Goal: Task Accomplishment & Management: Manage account settings

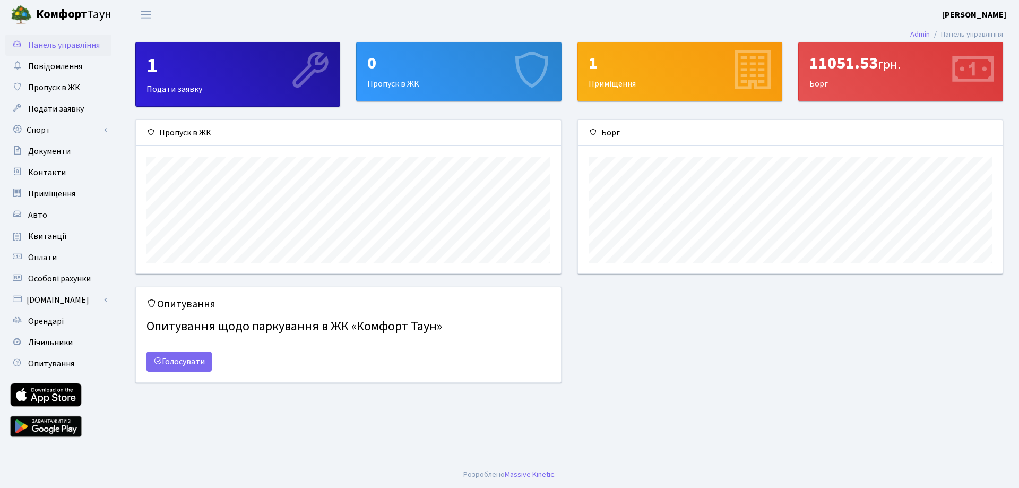
scroll to position [153, 425]
click at [632, 68] on div "1" at bounding box center [680, 63] width 183 height 20
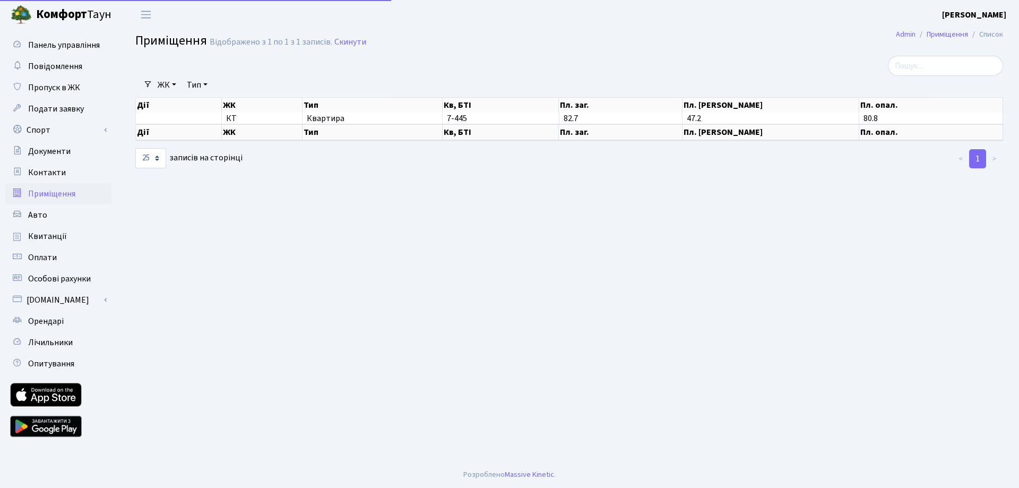
select select "25"
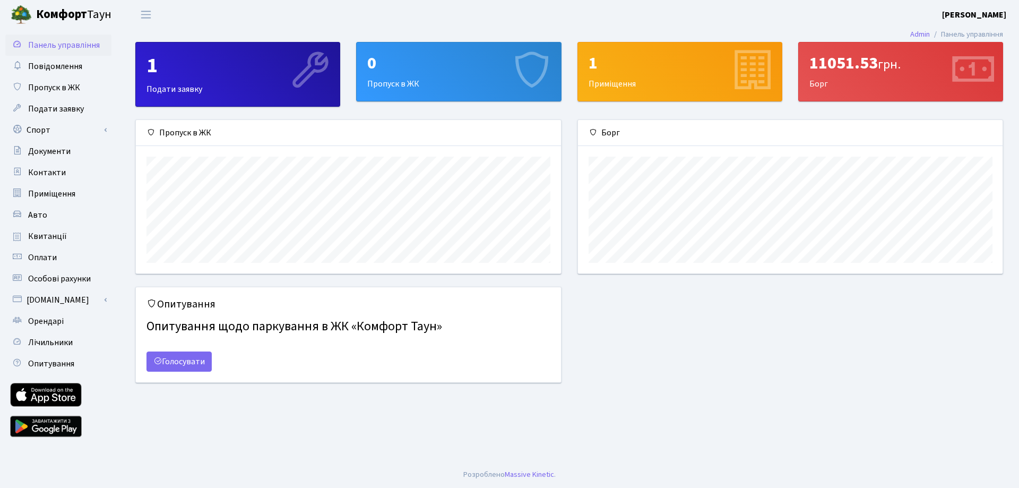
scroll to position [153, 425]
click at [214, 87] on div "1 Подати заявку" at bounding box center [238, 74] width 204 height 64
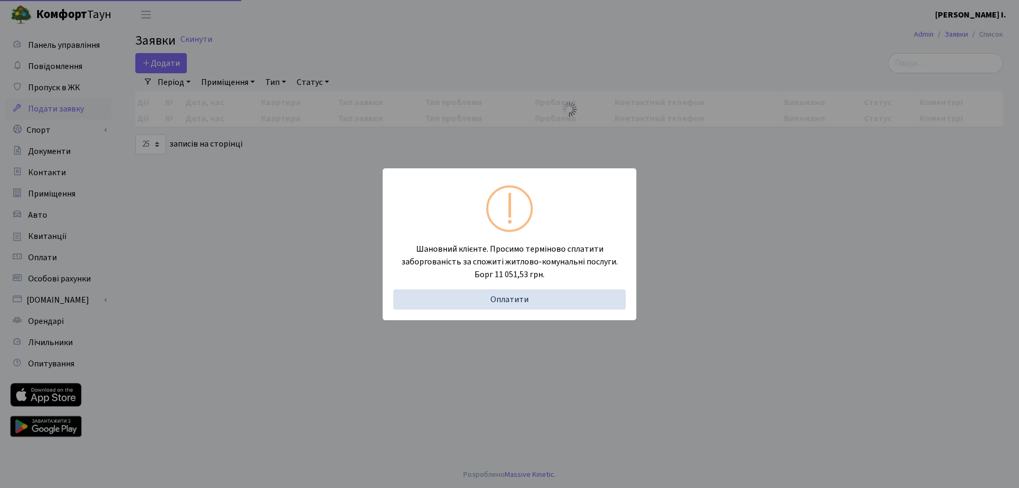
select select "25"
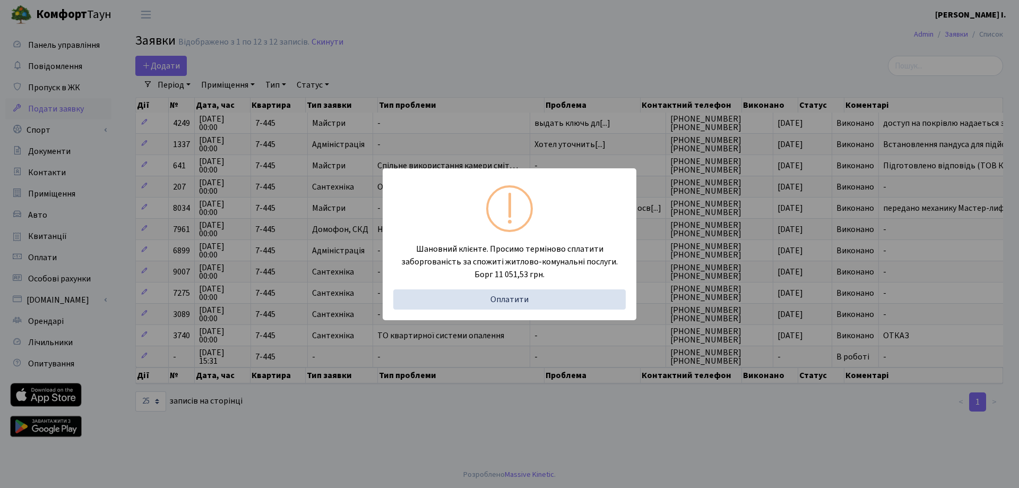
click at [591, 437] on div "Шановний клієнте. Просимо терміново сплатити заборгованість за спожиті житлово-…" at bounding box center [509, 244] width 1019 height 488
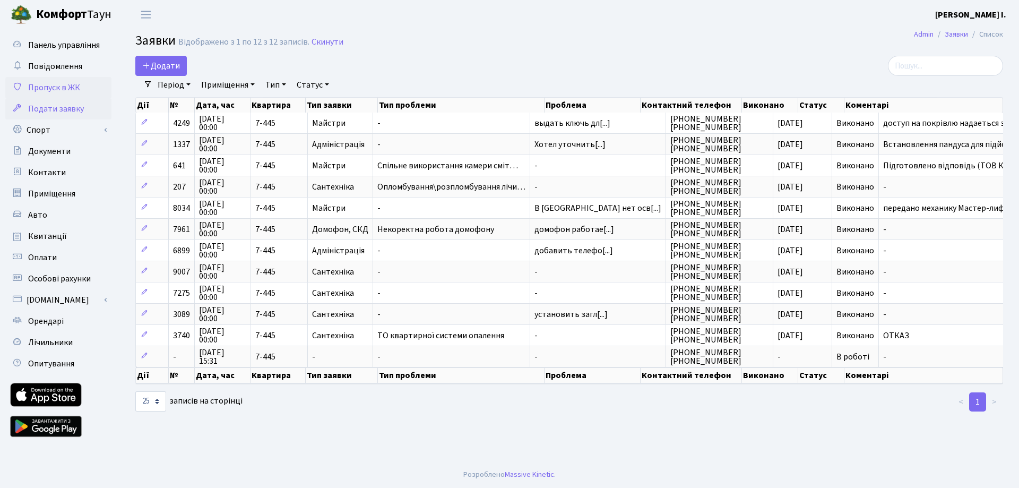
click at [39, 90] on span "Пропуск в ЖК" at bounding box center [54, 88] width 52 height 12
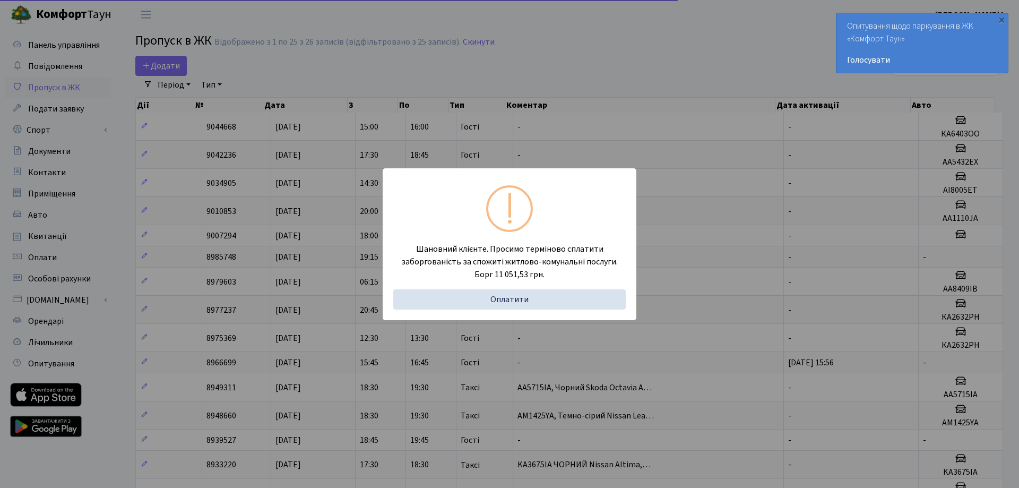
select select "25"
click at [860, 41] on div "Опитування щодо паркування в ЖК «Комфорт Таун» Голосувати" at bounding box center [914, 42] width 171 height 59
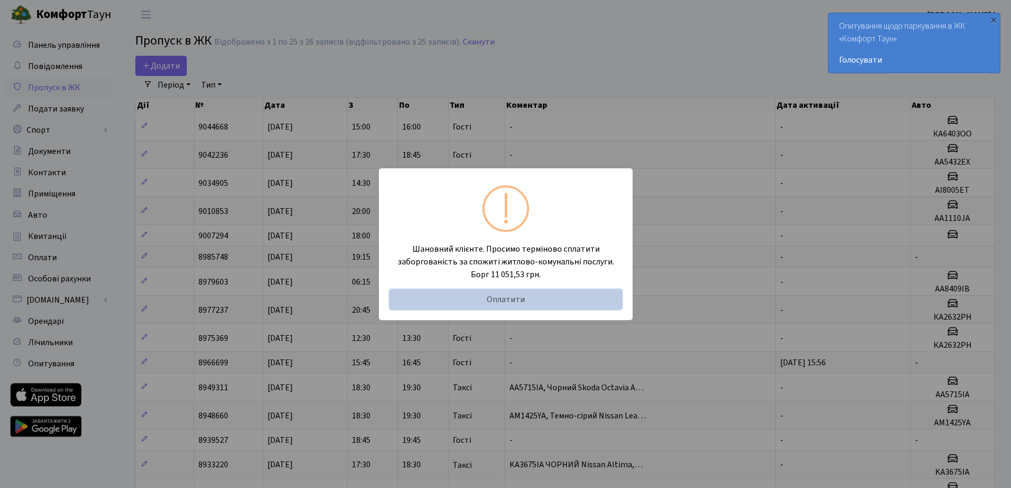
click at [503, 300] on link "Оплатити" at bounding box center [506, 299] width 232 height 20
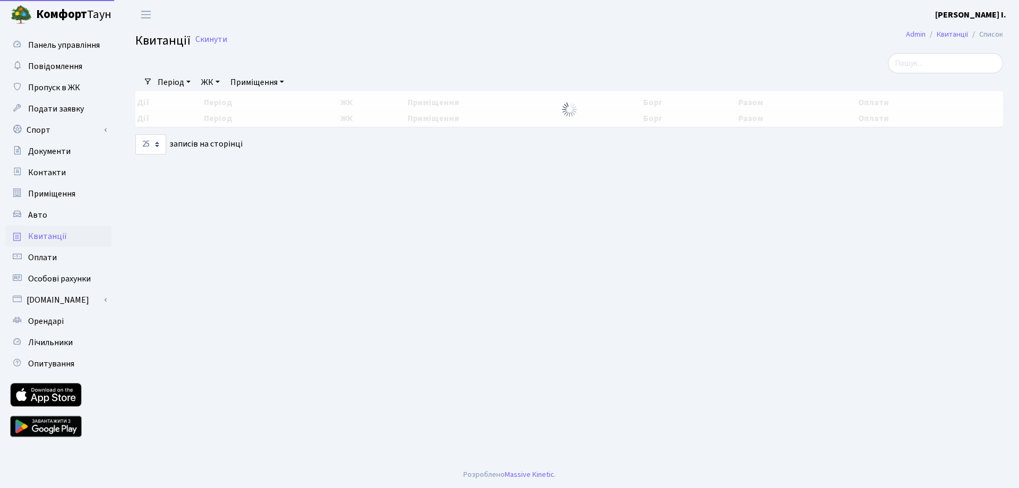
select select "25"
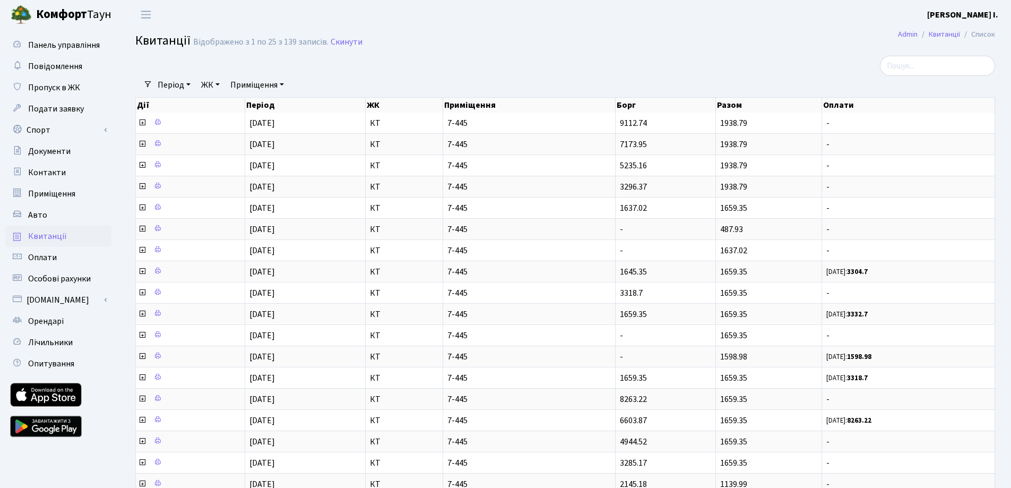
click at [47, 242] on span "Квитанції" at bounding box center [47, 236] width 39 height 12
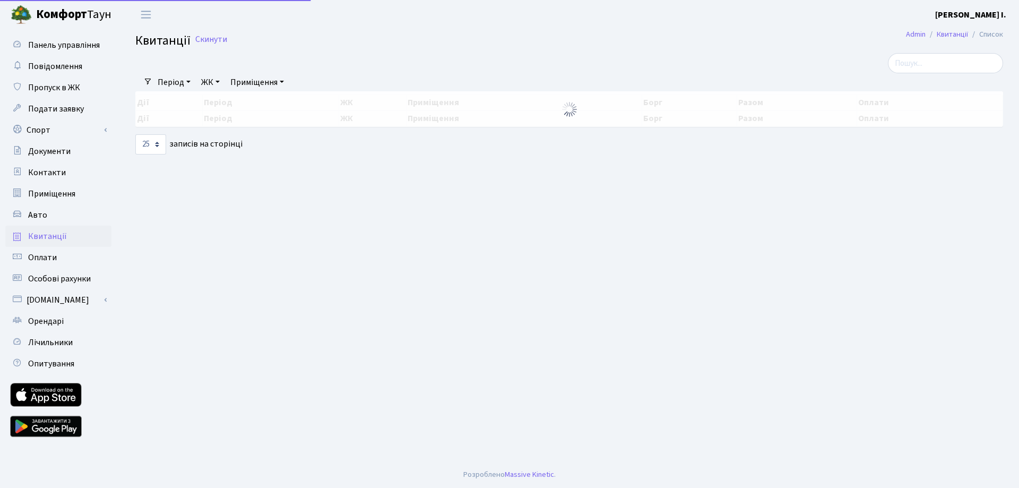
select select "25"
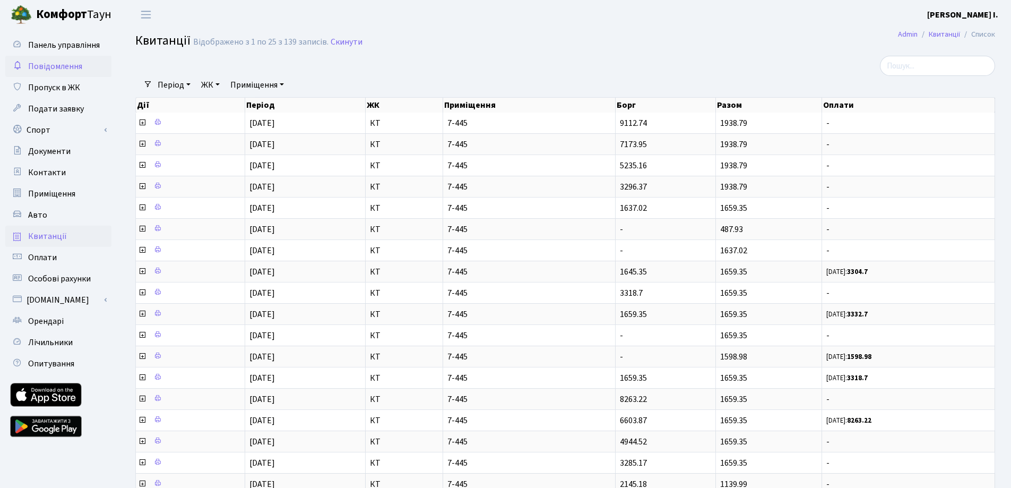
click at [45, 66] on span "Повідомлення" at bounding box center [55, 67] width 54 height 12
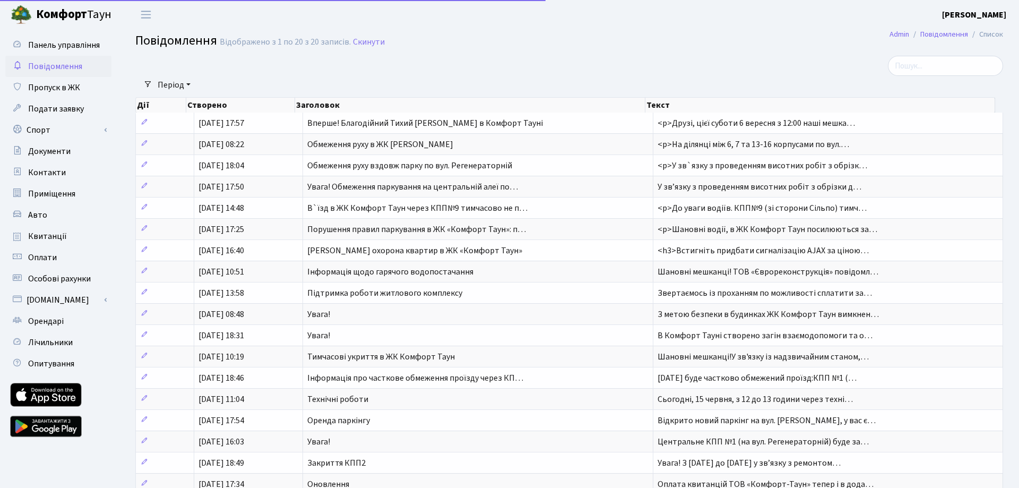
select select "25"
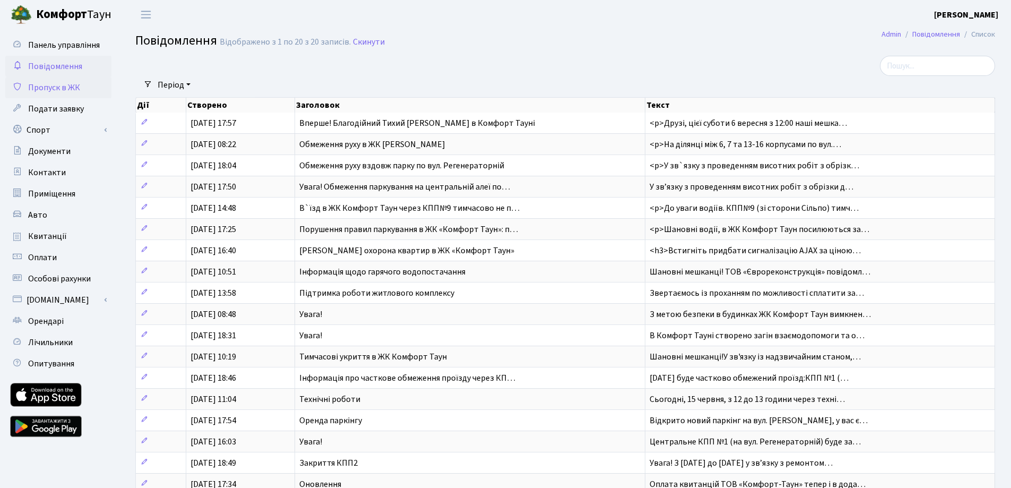
click at [45, 91] on span "Пропуск в ЖК" at bounding box center [54, 88] width 52 height 12
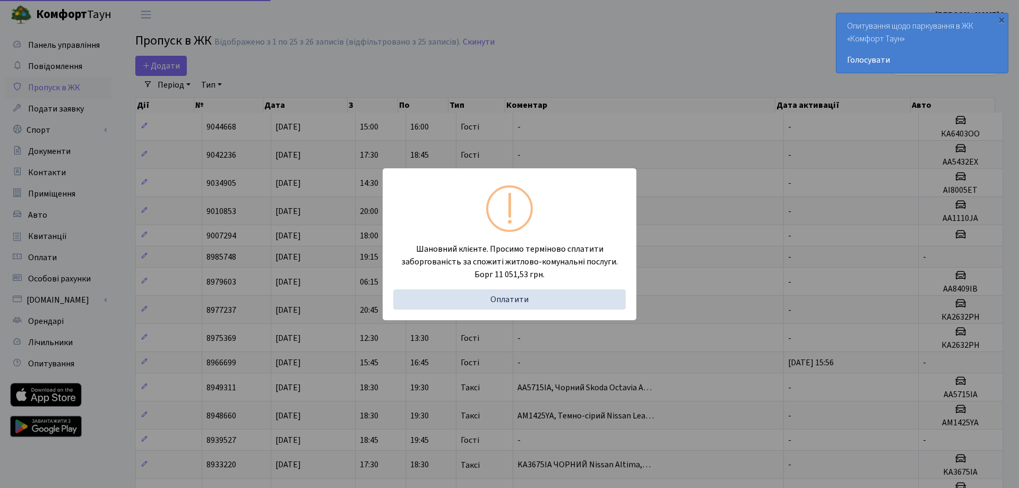
select select "25"
click at [860, 58] on link "Голосувати" at bounding box center [914, 60] width 150 height 13
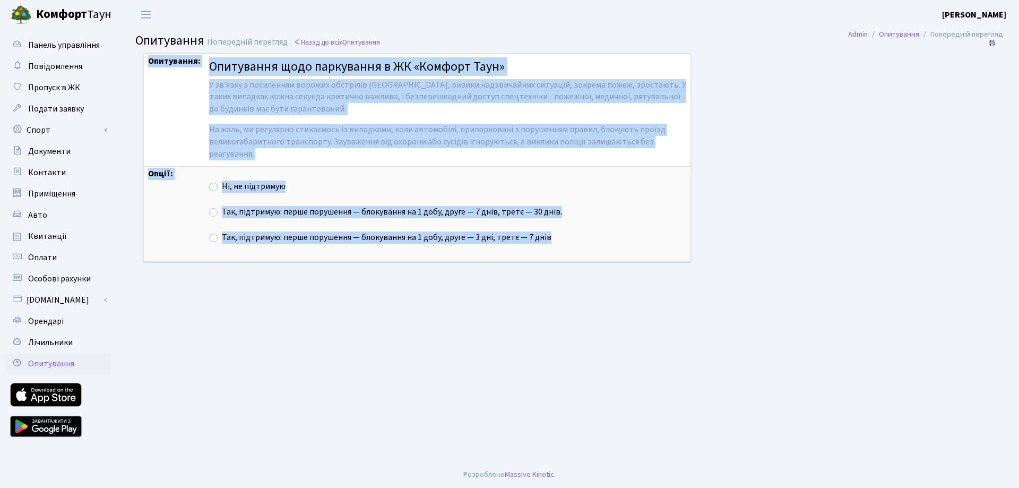
drag, startPoint x: 148, startPoint y: 62, endPoint x: 540, endPoint y: 247, distance: 433.6
click at [540, 247] on tbody "Опитування: Опитування щодо паркування в ЖК «Комфорт Таун» У звʼязку з посиленн…" at bounding box center [417, 158] width 547 height 208
copy tbody "Опитування: Опитування щодо паркування в ЖК «Комфорт Таун» У звʼязку з посиленн…"
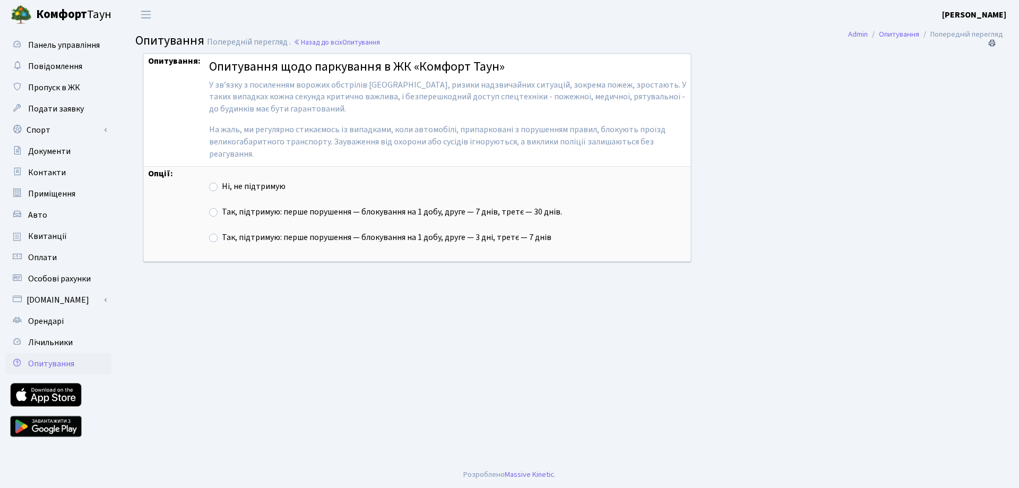
click at [422, 318] on main "Admin Опитування Попередній перегляд Опитування Попередній перегляд . Назад до …" at bounding box center [569, 245] width 900 height 432
click at [222, 240] on label "Так, підтримую: перше порушення — блокування на 1 добу, друге — 3 дні, третє — …" at bounding box center [387, 237] width 330 height 12
click at [222, 238] on input "Так, підтримую: перше порушення — блокування на 1 добу, друге — 3 дні, третє — …" at bounding box center [225, 234] width 7 height 7
radio input "true"
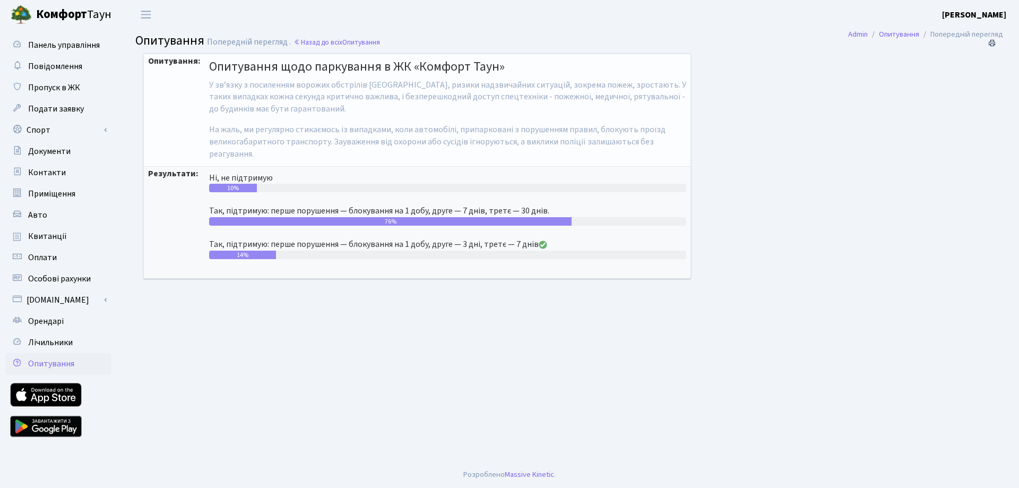
click at [333, 356] on main "Admin Опитування Попередній перегляд Опитування Попередній перегляд . Назад до …" at bounding box center [569, 245] width 900 height 432
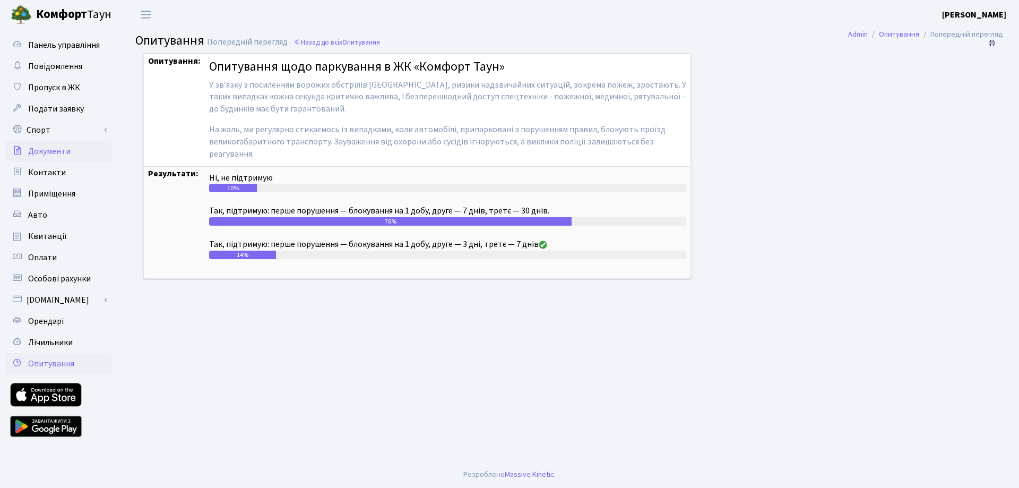
click at [47, 152] on span "Документи" at bounding box center [49, 151] width 42 height 12
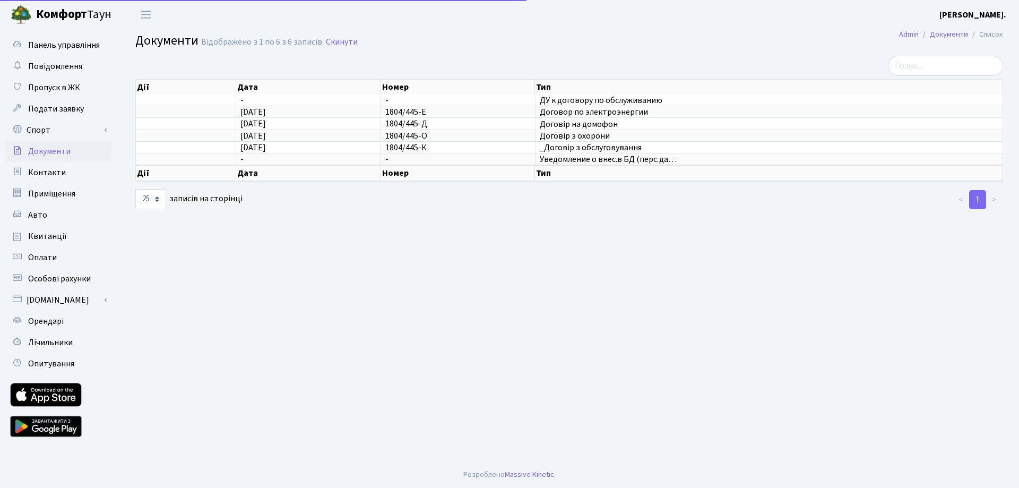
select select "25"
click at [47, 171] on span "Контакти" at bounding box center [47, 173] width 38 height 12
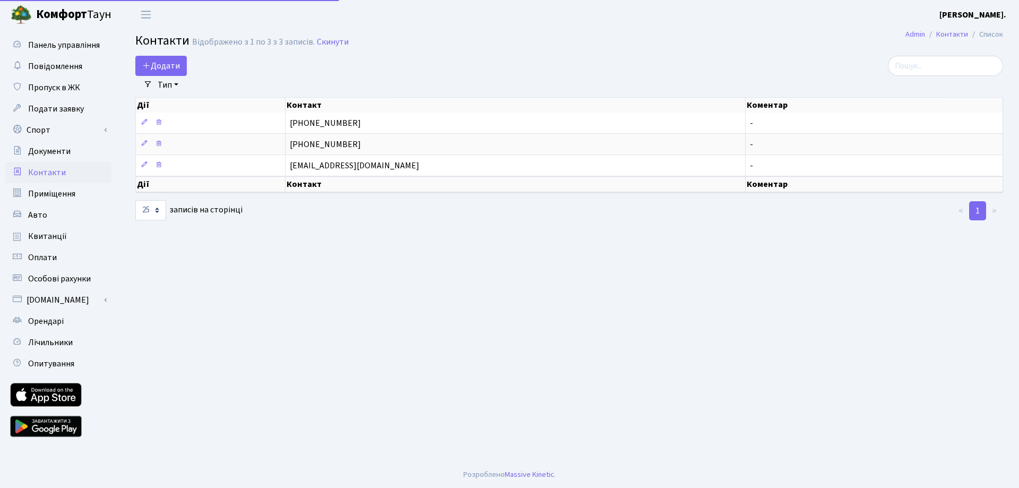
select select "25"
click at [49, 90] on span "Пропуск в ЖК" at bounding box center [54, 88] width 52 height 12
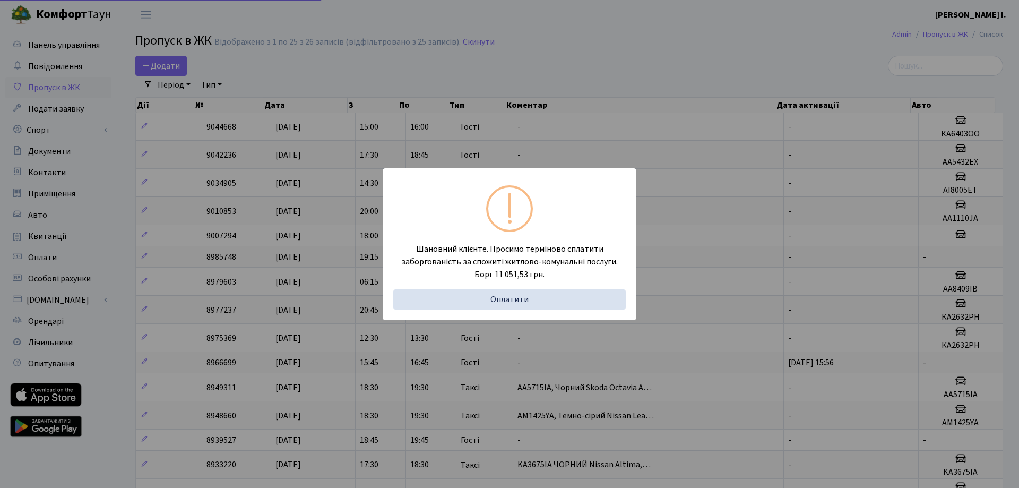
select select "25"
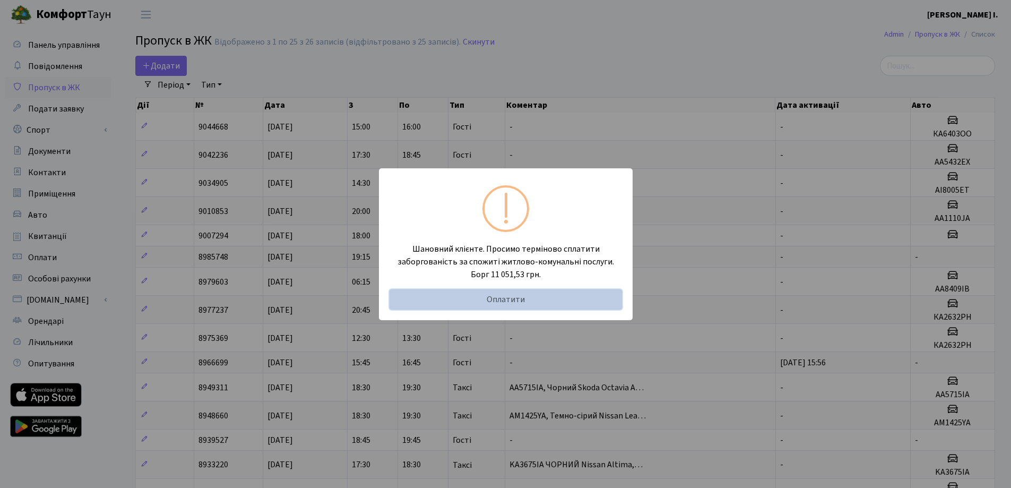
click at [521, 299] on link "Оплатити" at bounding box center [506, 299] width 232 height 20
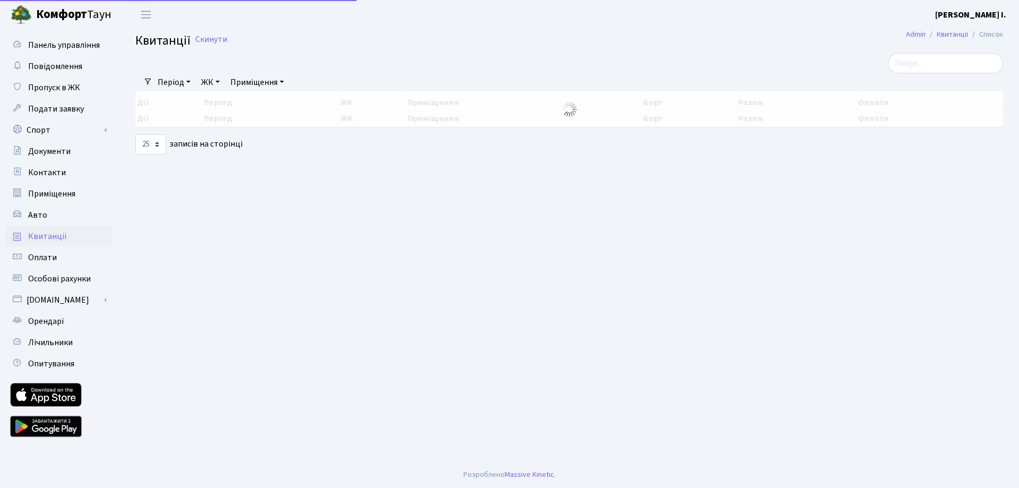
select select "25"
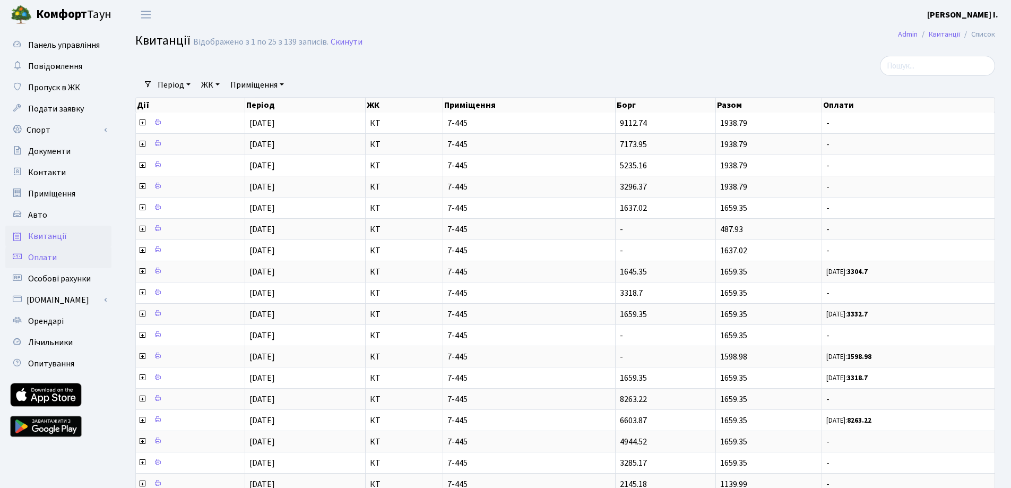
click at [38, 256] on span "Оплати" at bounding box center [42, 258] width 29 height 12
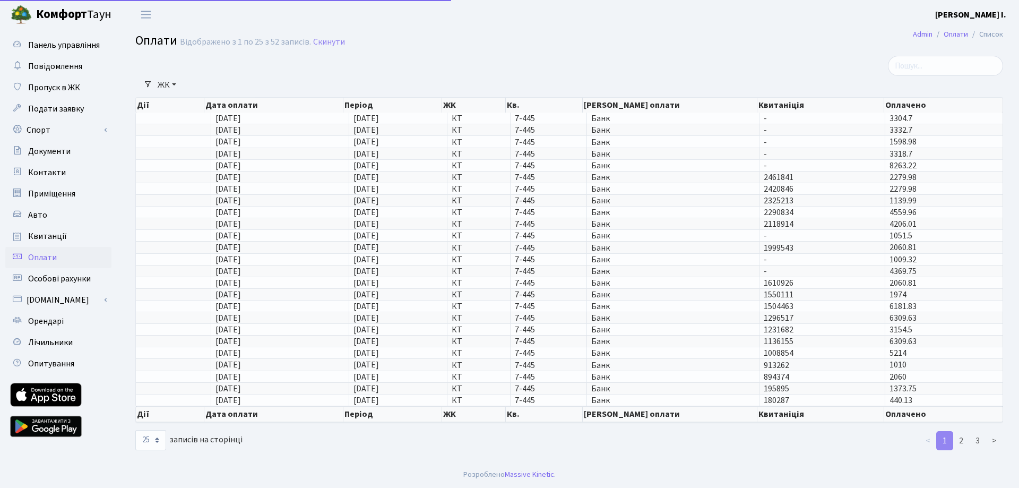
select select "25"
click at [38, 276] on span "Особові рахунки" at bounding box center [59, 279] width 63 height 12
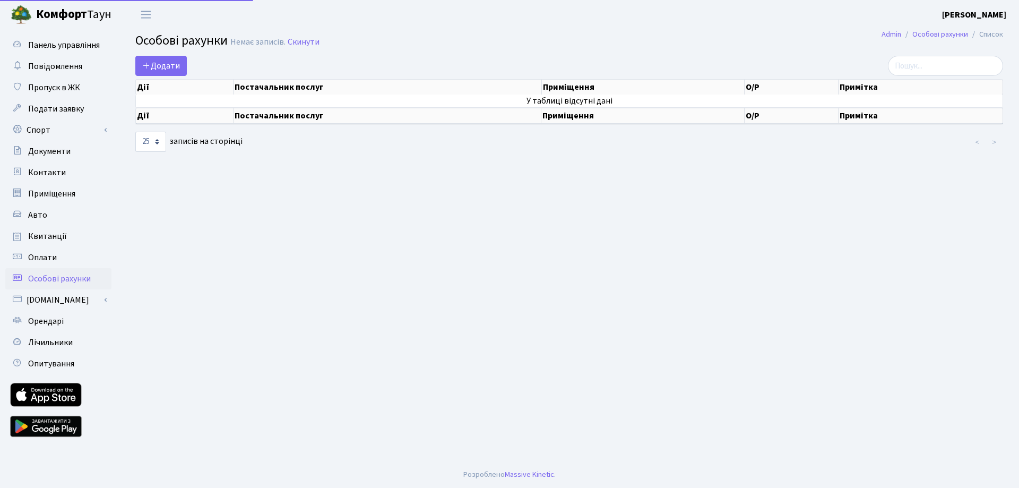
select select "25"
click at [39, 258] on span "Оплати" at bounding box center [42, 258] width 29 height 12
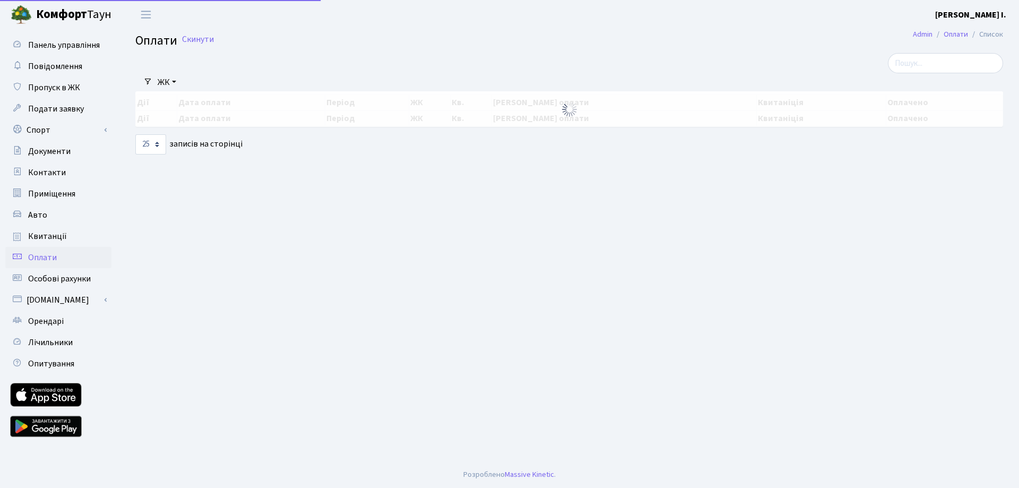
select select "25"
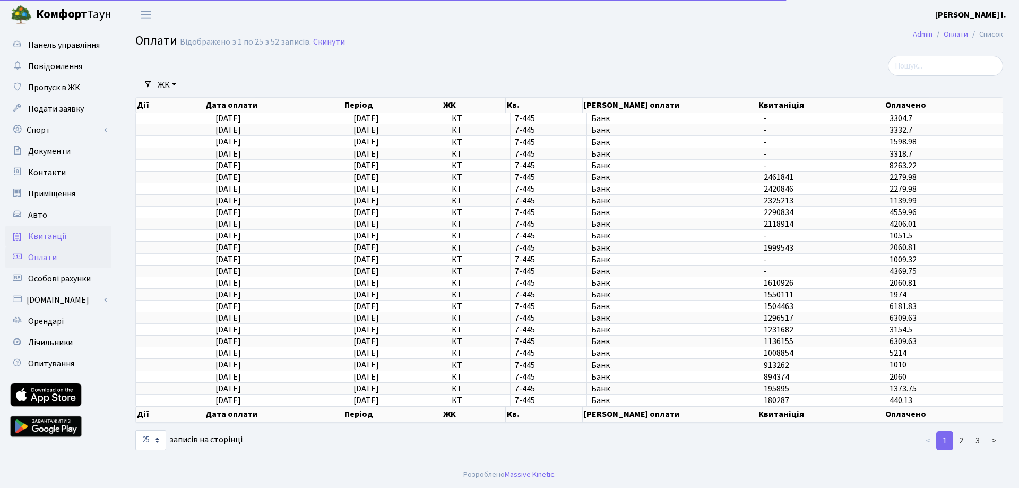
click at [41, 235] on span "Квитанції" at bounding box center [47, 236] width 39 height 12
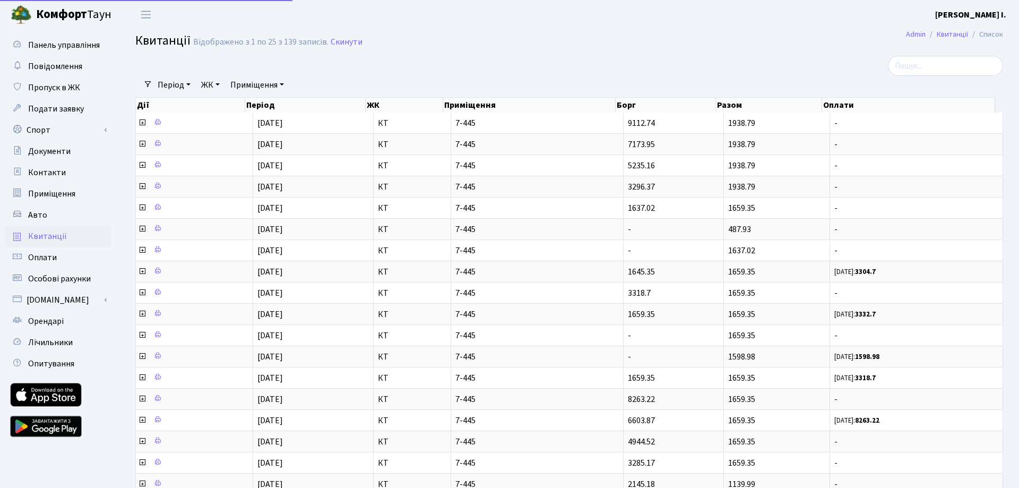
select select "25"
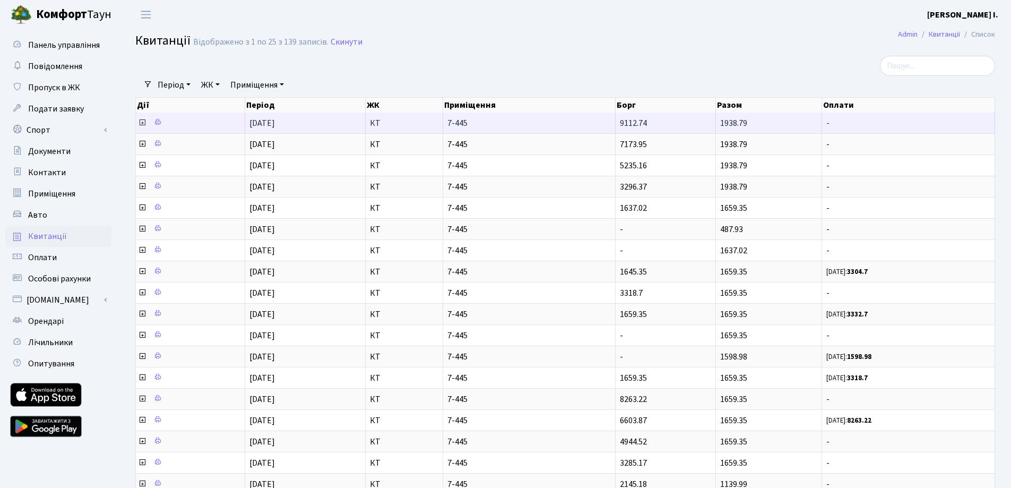
drag, startPoint x: 722, startPoint y: 123, endPoint x: 752, endPoint y: 123, distance: 30.3
click at [752, 123] on td "1938.79" at bounding box center [769, 123] width 106 height 21
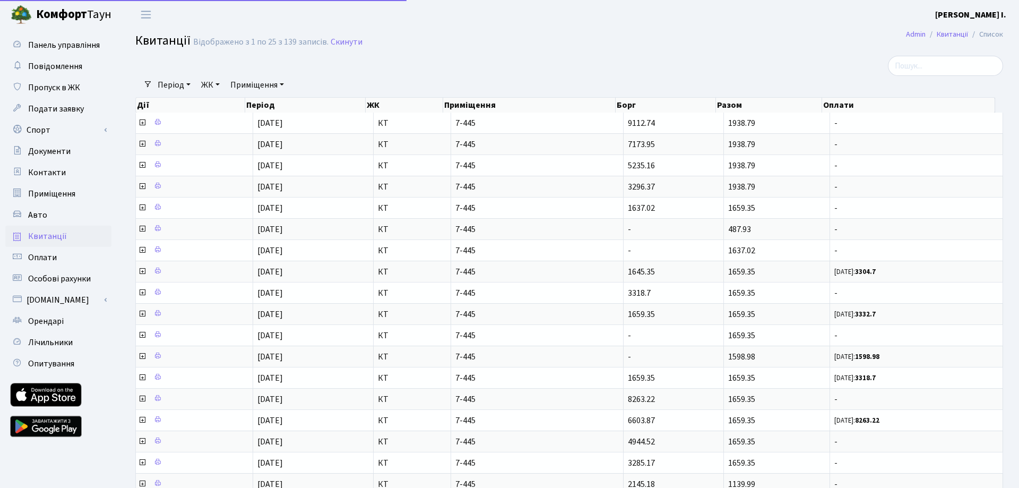
select select "25"
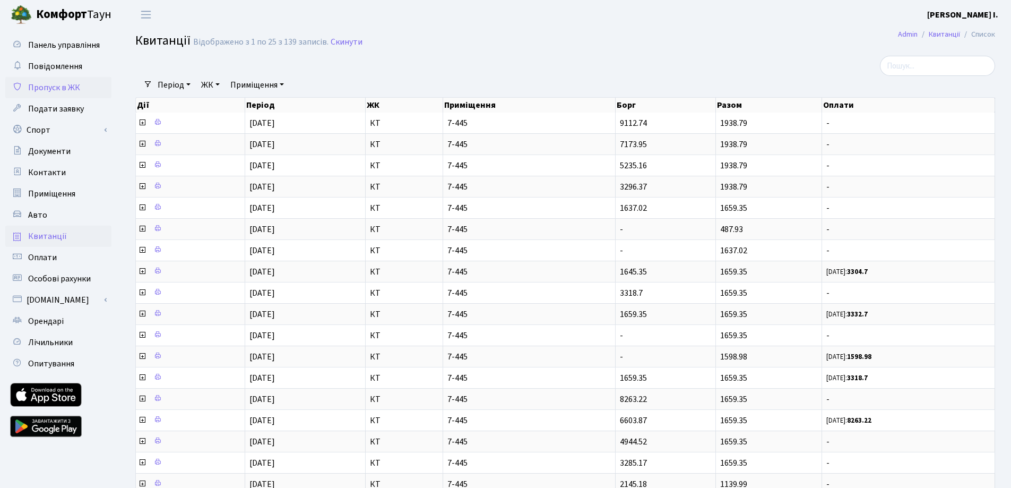
click at [46, 86] on span "Пропуск в ЖК" at bounding box center [54, 88] width 52 height 12
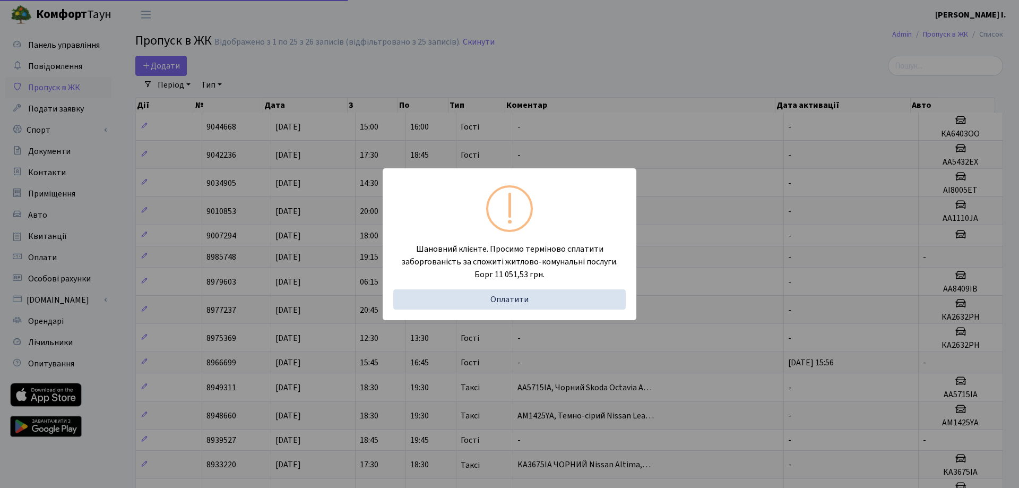
select select "25"
drag, startPoint x: 471, startPoint y: 273, endPoint x: 576, endPoint y: 279, distance: 105.3
click at [576, 279] on div "Шановний клієнте. Просимо терміново сплатити заборгованість за спожиті житлово-…" at bounding box center [506, 276] width 232 height 67
copy div "Борг 11 051,53 грн."
click at [745, 277] on div "Шановний клієнте. Просимо терміново сплатити заборгованість за спожиті житлово-…" at bounding box center [505, 244] width 1011 height 488
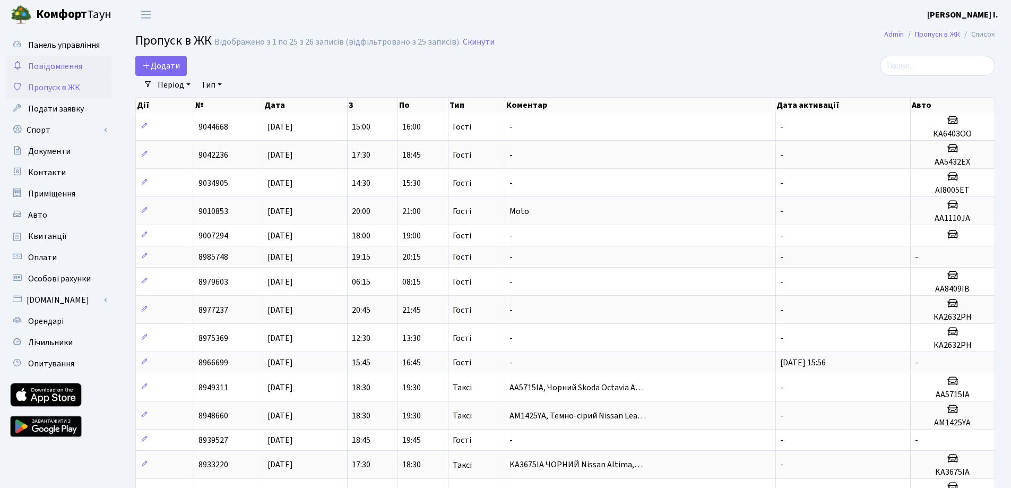
click at [56, 69] on span "Повідомлення" at bounding box center [55, 67] width 54 height 12
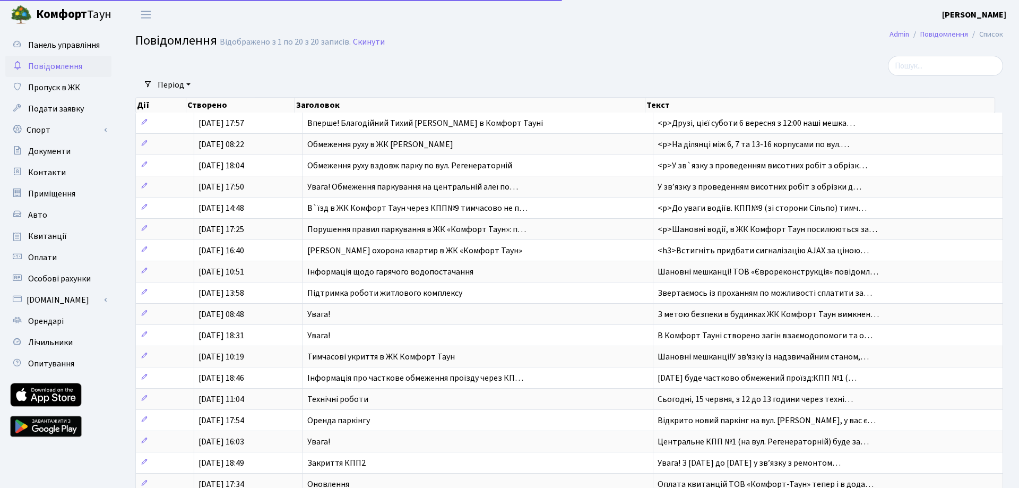
select select "25"
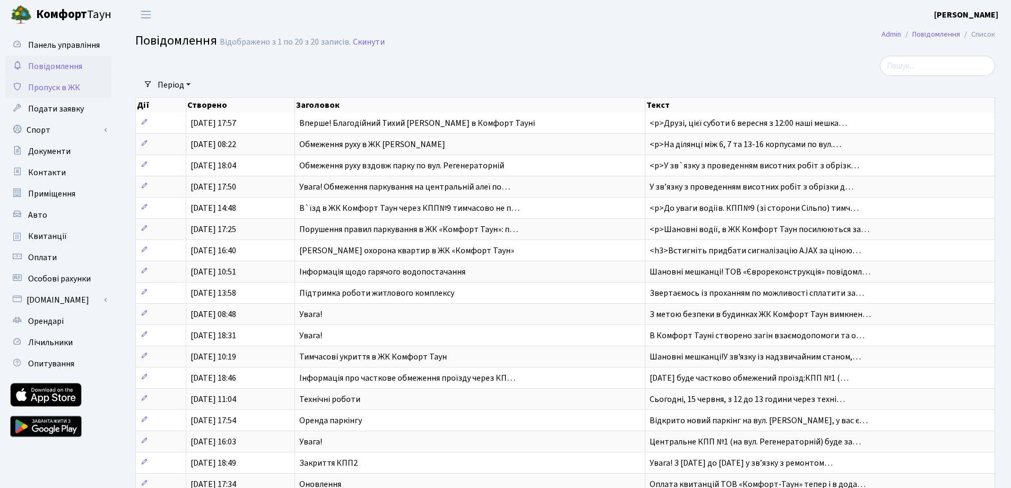
click at [45, 87] on span "Пропуск в ЖК" at bounding box center [54, 88] width 52 height 12
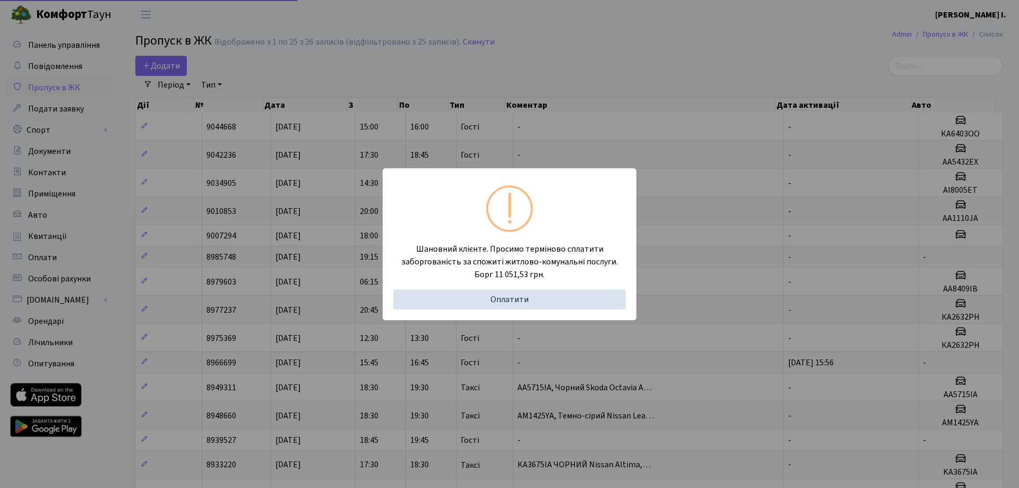
select select "25"
click at [694, 218] on div "Шановний клієнте. Просимо терміново сплатити заборгованість за спожиті житлово-…" at bounding box center [505, 244] width 1011 height 488
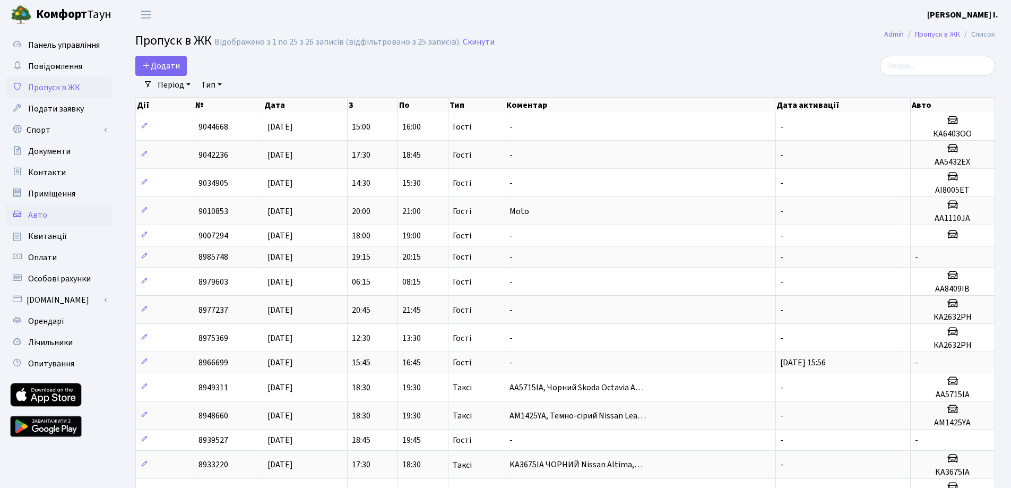
click at [39, 221] on link "Авто" at bounding box center [58, 214] width 106 height 21
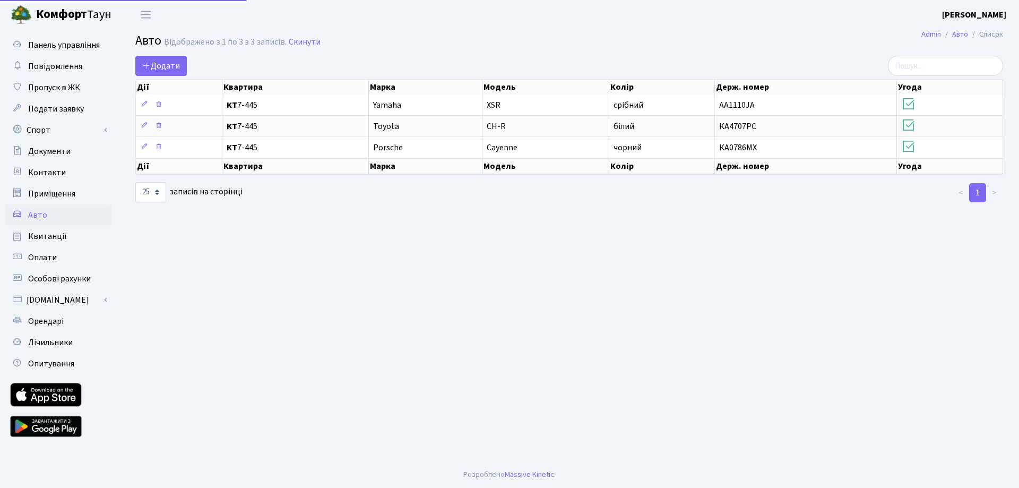
select select "25"
click at [42, 240] on span "Квитанції" at bounding box center [47, 236] width 39 height 12
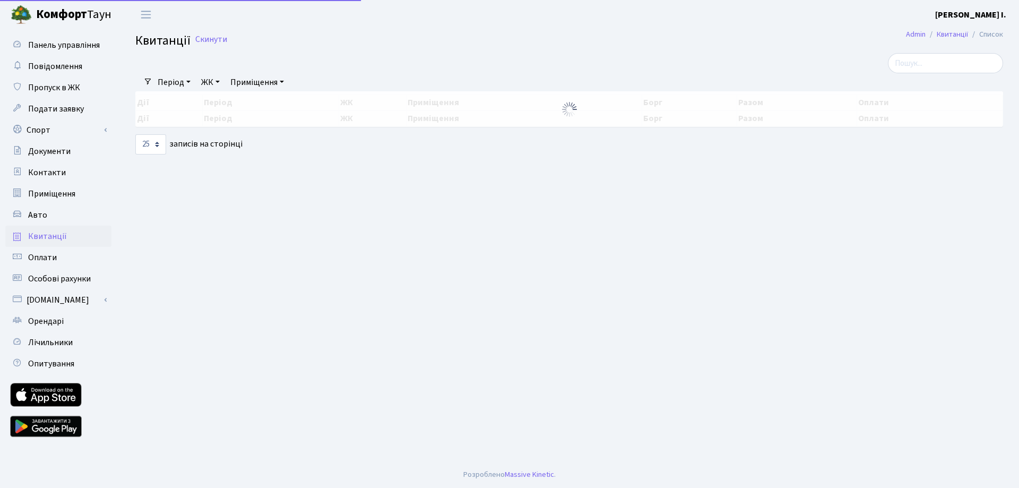
select select "25"
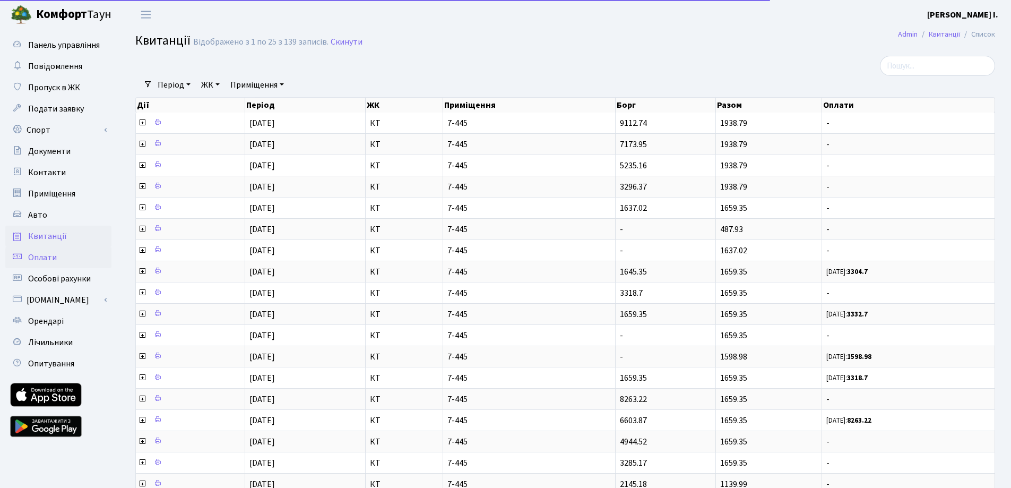
click at [36, 260] on span "Оплати" at bounding box center [42, 258] width 29 height 12
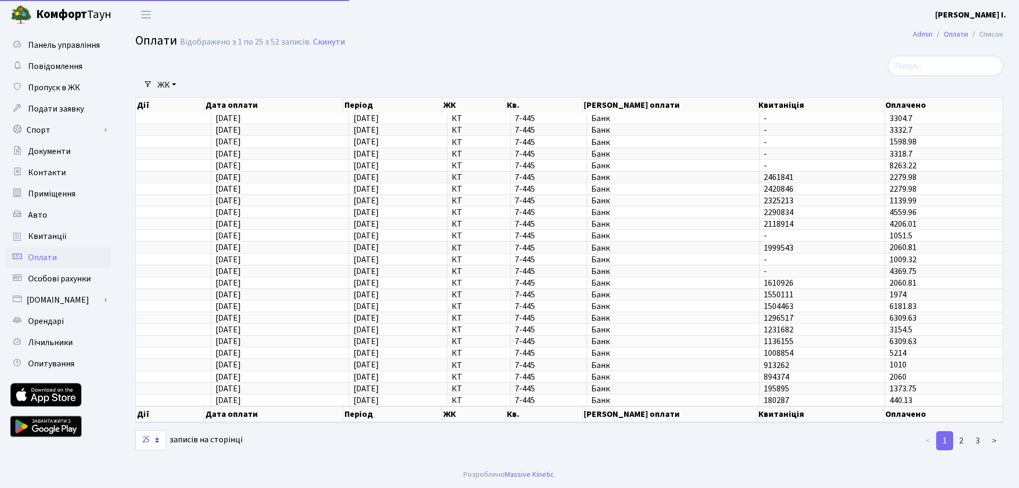
select select "25"
click at [59, 12] on b "Комфорт" at bounding box center [61, 14] width 51 height 17
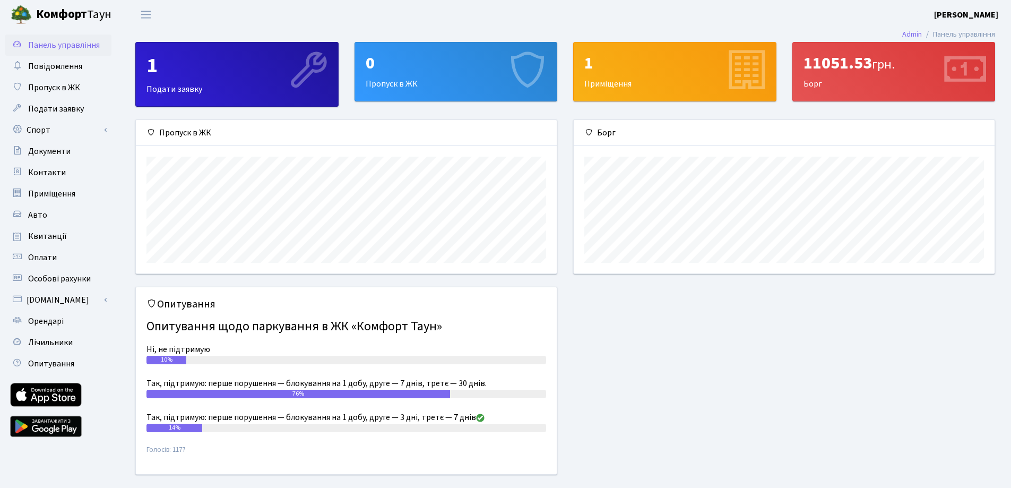
scroll to position [153, 421]
click at [49, 235] on span "Квитанції" at bounding box center [47, 236] width 39 height 12
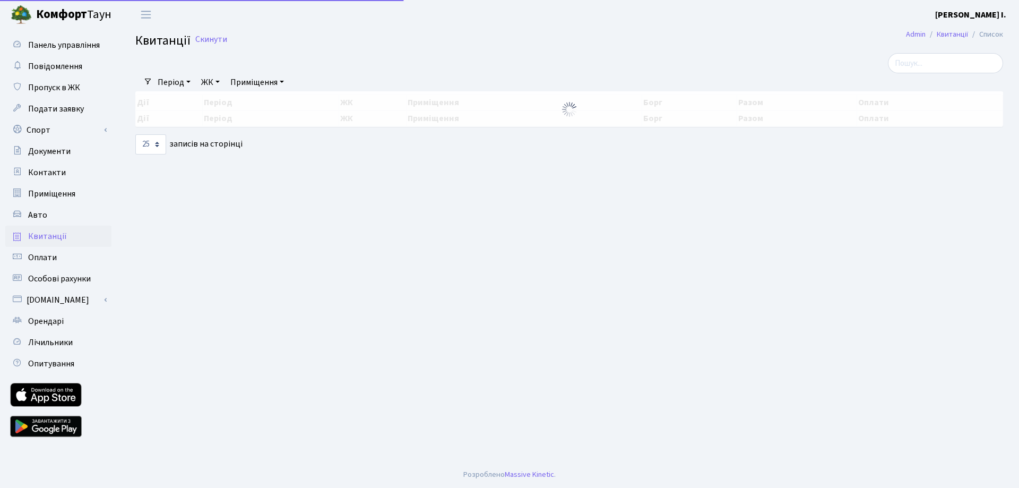
select select "25"
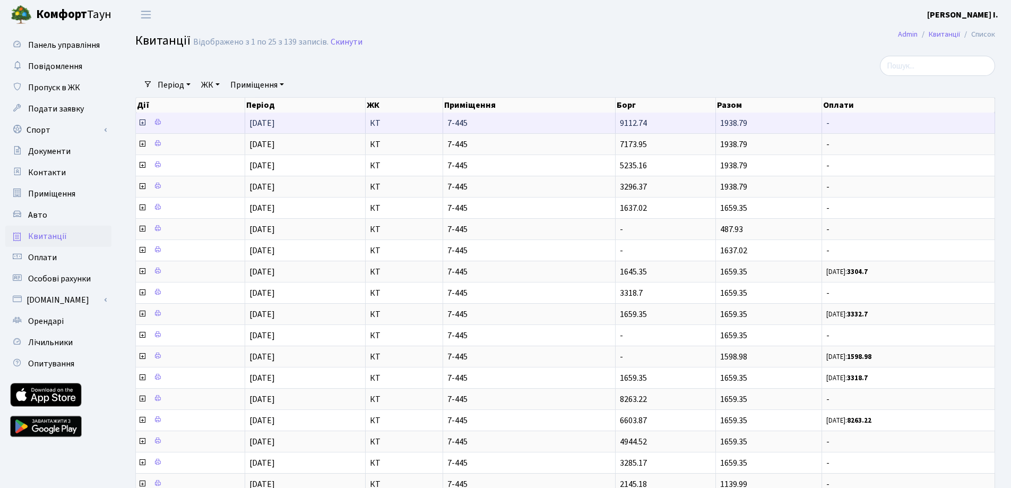
click at [144, 121] on icon at bounding box center [142, 122] width 8 height 8
